Goal: Task Accomplishment & Management: Manage account settings

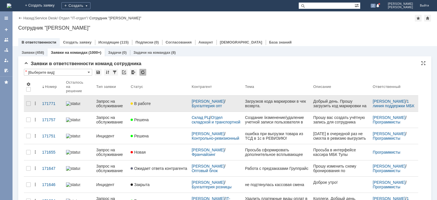
click at [111, 102] on div "Запрос на обслуживание" at bounding box center [111, 103] width 30 height 9
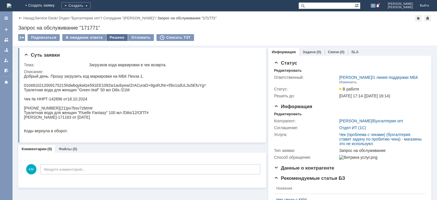
click at [116, 37] on div "Решено" at bounding box center [117, 37] width 22 height 7
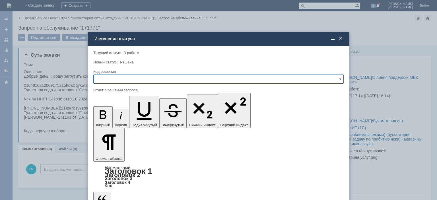
click at [122, 80] on input "text" at bounding box center [218, 79] width 251 height 9
click at [110, 118] on span "Решено" at bounding box center [218, 118] width 243 height 5
type input "Решено"
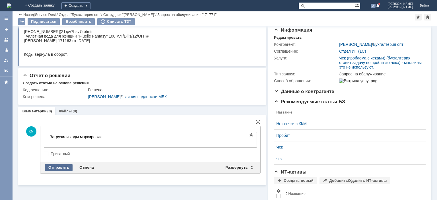
click at [62, 167] on div "Отправить" at bounding box center [59, 167] width 28 height 7
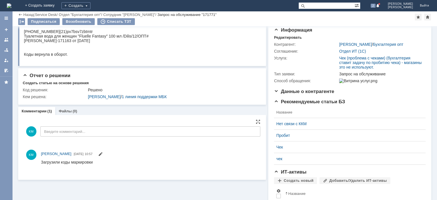
scroll to position [28, 0]
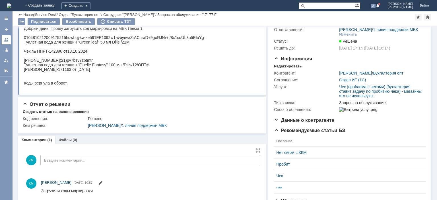
click at [7, 41] on div at bounding box center [6, 40] width 5 height 5
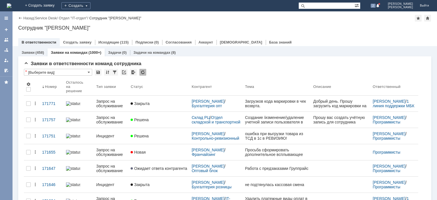
click at [142, 73] on div at bounding box center [143, 72] width 7 height 7
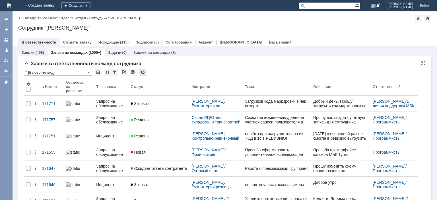
click at [142, 69] on div at bounding box center [143, 72] width 7 height 7
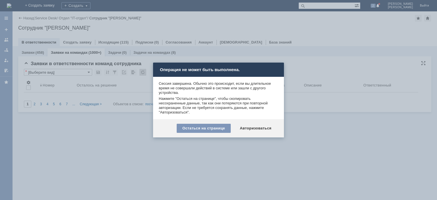
click at [255, 127] on div "Авторизоваться" at bounding box center [255, 128] width 43 height 9
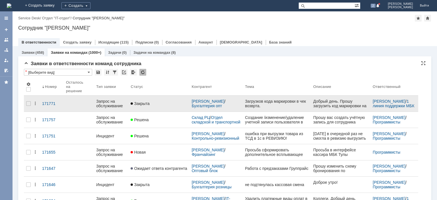
click at [111, 99] on div "Запрос на обслуживание" at bounding box center [111, 103] width 30 height 9
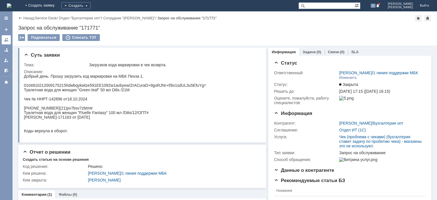
click at [9, 40] on link at bounding box center [6, 39] width 9 height 9
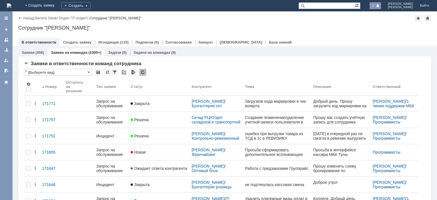
click at [376, 4] on span "2" at bounding box center [373, 6] width 5 height 4
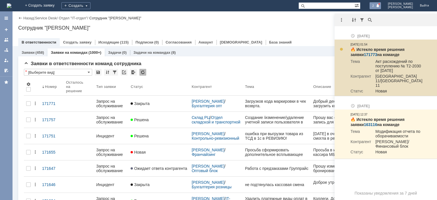
click at [364, 54] on link "171773" at bounding box center [370, 54] width 13 height 5
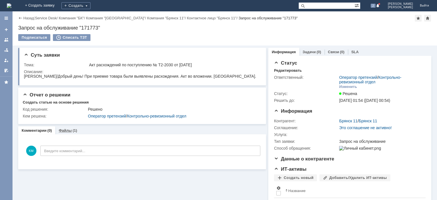
click at [70, 128] on div "Файлы (1)" at bounding box center [67, 130] width 25 height 8
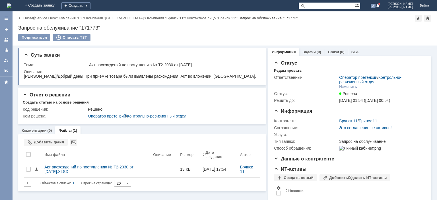
click at [34, 130] on link "Комментарии" at bounding box center [34, 130] width 25 height 4
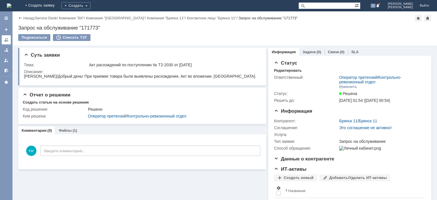
click at [8, 39] on div at bounding box center [6, 40] width 5 height 5
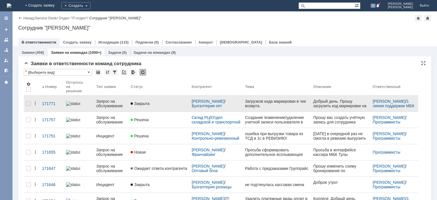
click at [111, 102] on div "Запрос на обслуживание" at bounding box center [111, 103] width 30 height 9
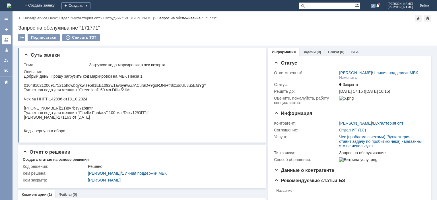
click at [7, 39] on div at bounding box center [6, 40] width 5 height 5
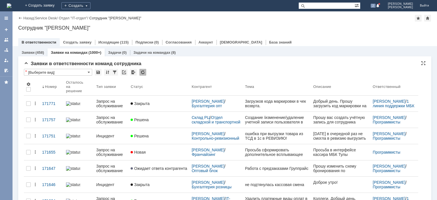
click at [145, 75] on div at bounding box center [143, 72] width 7 height 7
click at [144, 75] on div at bounding box center [143, 72] width 7 height 7
click at [143, 71] on div at bounding box center [143, 72] width 7 height 7
click at [144, 73] on div at bounding box center [143, 72] width 7 height 7
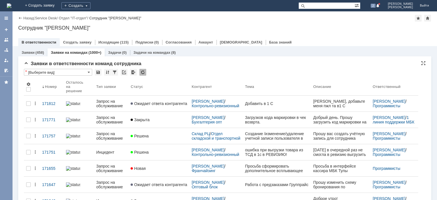
click at [144, 73] on div at bounding box center [143, 72] width 7 height 7
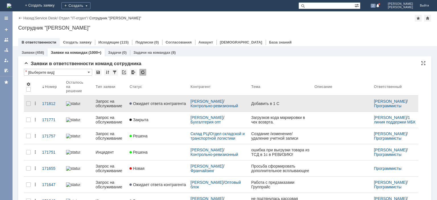
click at [111, 99] on div "Запрос на обслуживание" at bounding box center [110, 103] width 29 height 9
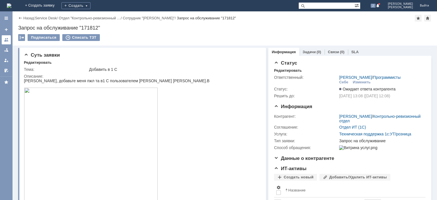
click at [9, 40] on link at bounding box center [6, 39] width 9 height 9
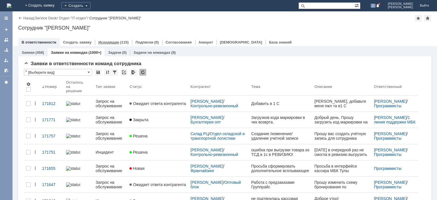
click at [111, 41] on link "Исходящие" at bounding box center [109, 42] width 21 height 4
click at [145, 73] on td at bounding box center [143, 72] width 7 height 7
click at [145, 73] on div at bounding box center [143, 72] width 7 height 7
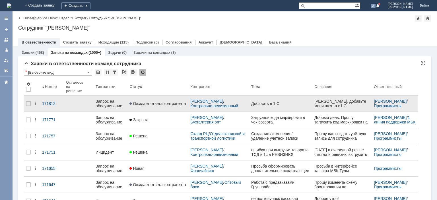
click at [105, 103] on div "Запрос на обслуживание" at bounding box center [110, 103] width 29 height 9
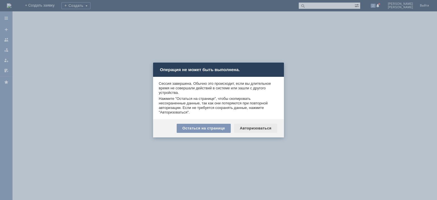
click at [258, 125] on div "Авторизоваться" at bounding box center [255, 128] width 43 height 9
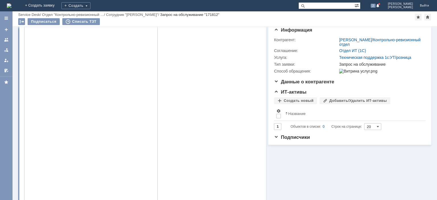
scroll to position [86, 0]
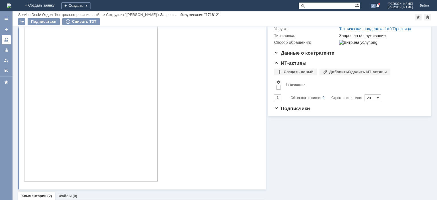
click at [8, 38] on div at bounding box center [6, 40] width 5 height 5
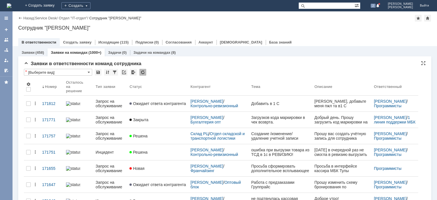
click at [142, 72] on div at bounding box center [143, 72] width 7 height 7
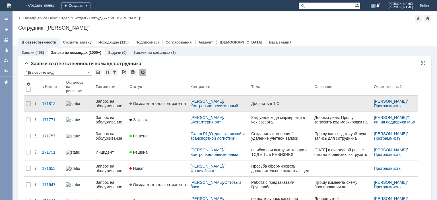
click at [103, 102] on div "Запрос на обслуживание" at bounding box center [110, 103] width 29 height 9
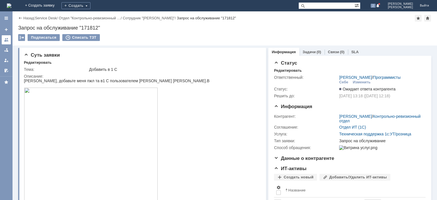
click at [4, 38] on link at bounding box center [6, 39] width 9 height 9
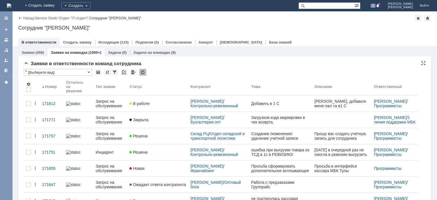
click at [319, 6] on input "text" at bounding box center [327, 5] width 56 height 7
